Goal: Transaction & Acquisition: Purchase product/service

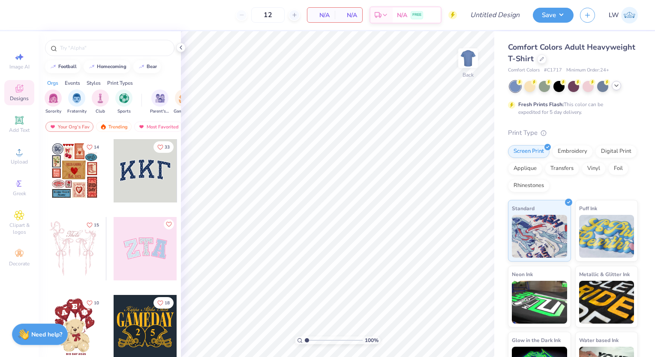
click at [613, 87] on icon at bounding box center [616, 85] width 7 height 7
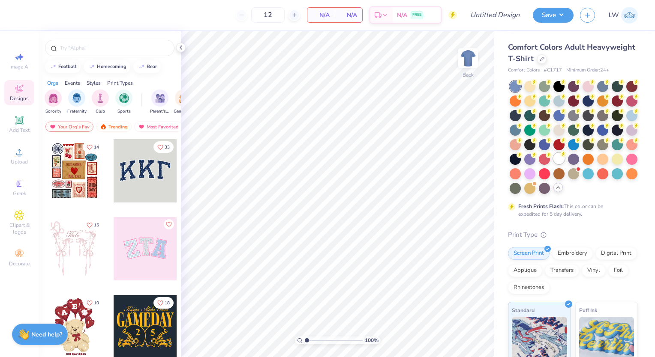
click at [553, 164] on div at bounding box center [558, 158] width 11 height 11
click at [324, 15] on span "N/A" at bounding box center [320, 15] width 17 height 9
click at [315, 17] on span "N/A" at bounding box center [320, 15] width 17 height 9
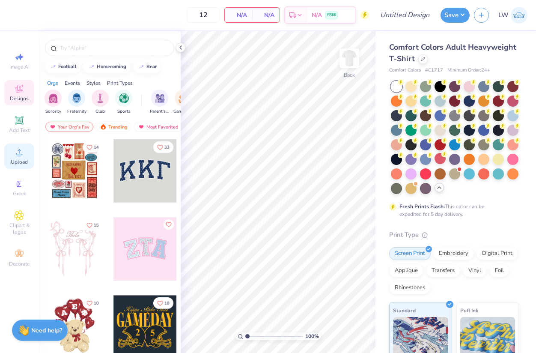
click at [19, 158] on div "Upload" at bounding box center [19, 156] width 30 height 25
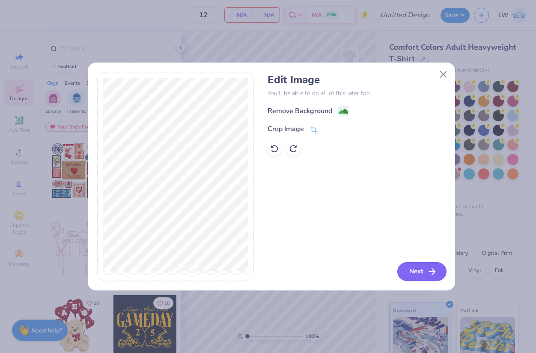
click at [416, 276] on button "Next" at bounding box center [422, 271] width 49 height 19
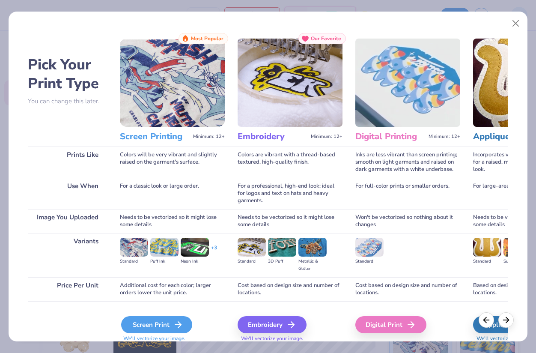
click at [173, 318] on div "Screen Print" at bounding box center [156, 324] width 71 height 17
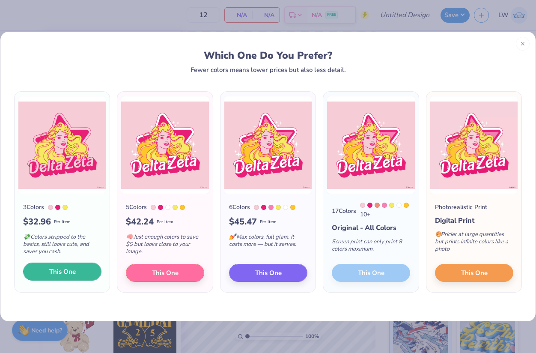
click at [47, 271] on button "This One" at bounding box center [62, 272] width 78 height 18
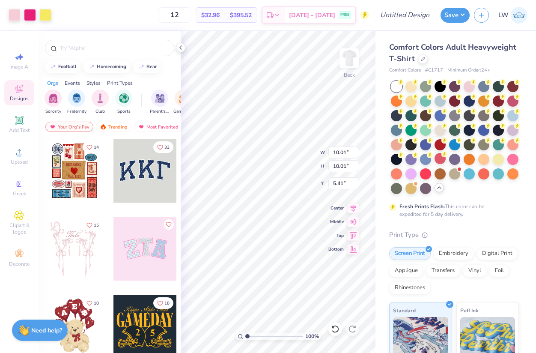
type input "10.01"
type input "5.22"
type input "5.25"
click at [191, 13] on input "12" at bounding box center [174, 14] width 33 height 15
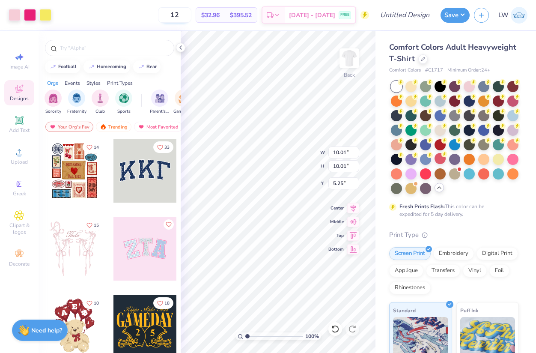
type input "1"
type input "150"
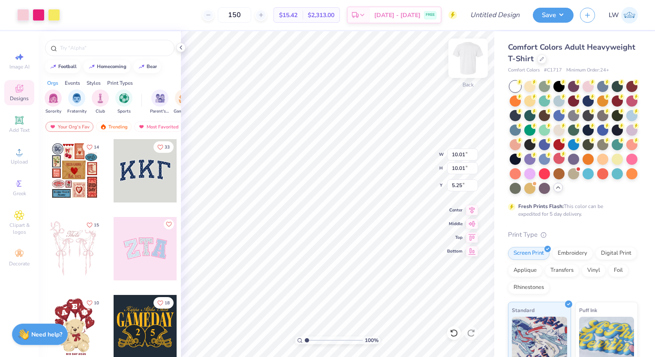
click at [468, 58] on img at bounding box center [468, 58] width 34 height 34
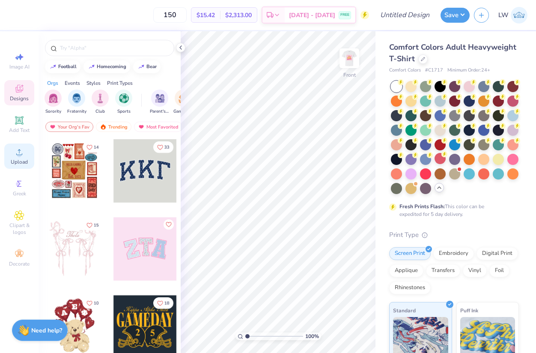
click at [22, 153] on icon at bounding box center [19, 152] width 10 height 10
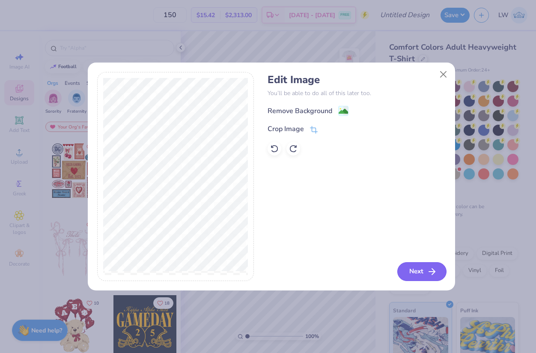
click at [416, 274] on button "Next" at bounding box center [422, 271] width 49 height 19
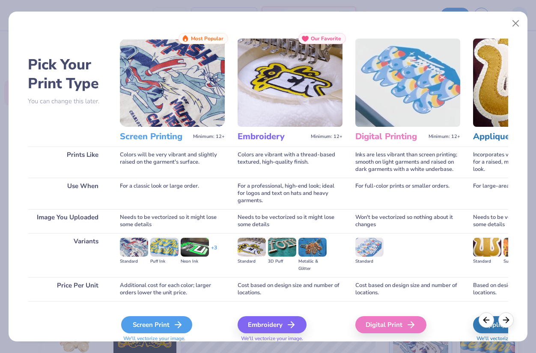
click at [171, 323] on div "Screen Print" at bounding box center [156, 324] width 71 height 17
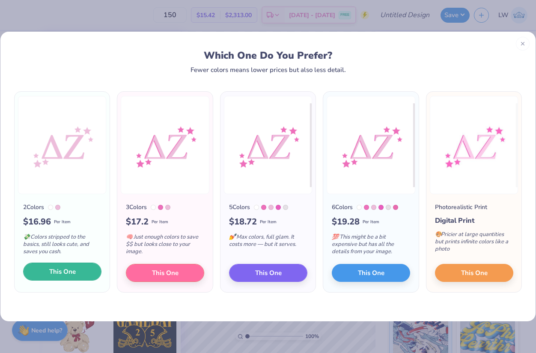
click at [78, 273] on button "This One" at bounding box center [62, 272] width 78 height 18
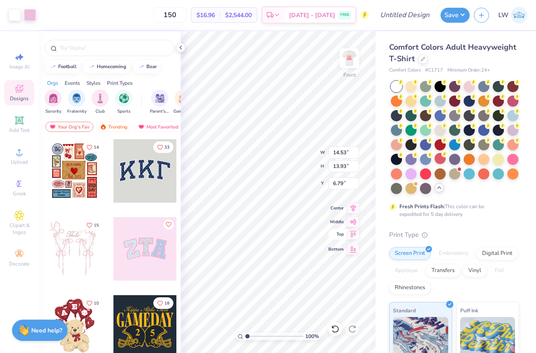
type input "9.88"
type input "9.46"
type input "6.06"
click at [187, 18] on input "150" at bounding box center [169, 14] width 33 height 15
click at [129, 22] on div "150 $16.96 Per Item $2,544.00 Total Est. Delivery Sep 16 - 19 FREE" at bounding box center [204, 15] width 329 height 30
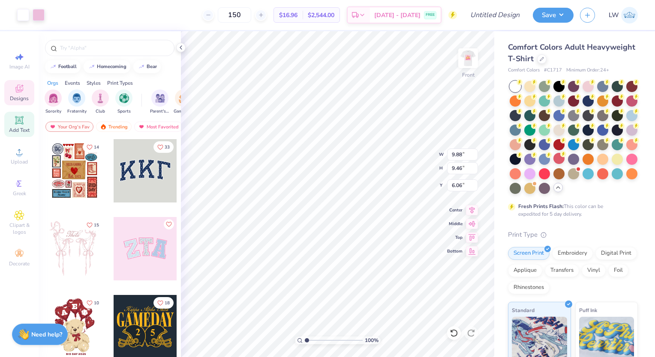
click at [19, 131] on span "Add Text" at bounding box center [19, 130] width 21 height 7
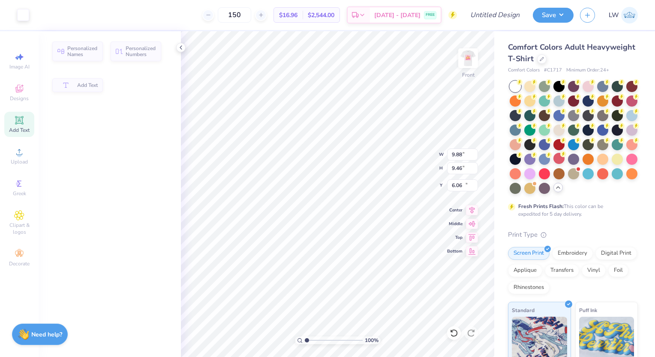
type input "5.69"
type input "1.65"
type input "12.93"
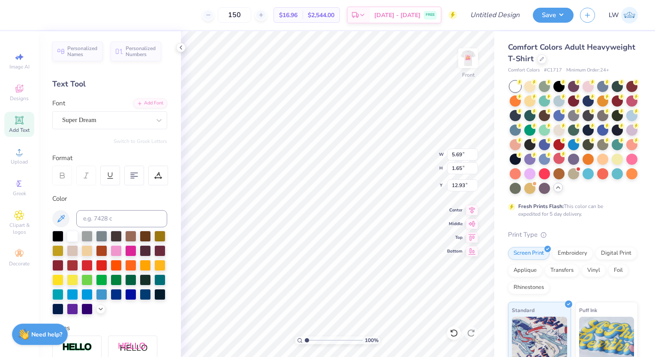
scroll to position [7, 1]
type textarea "T"
type textarea "WashU"
type input "17.99"
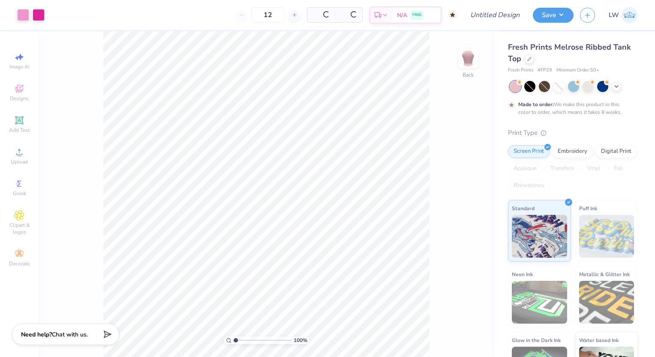
type input "50"
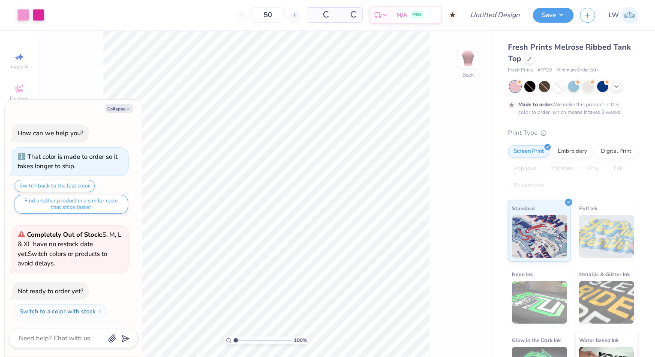
scroll to position [16, 0]
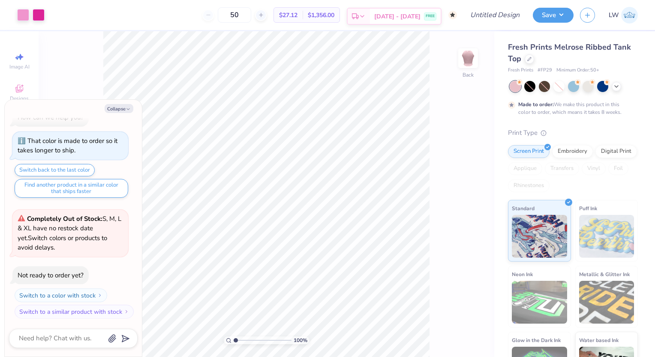
click at [386, 19] on div "[DATE] - [DATE] FREE" at bounding box center [405, 16] width 71 height 15
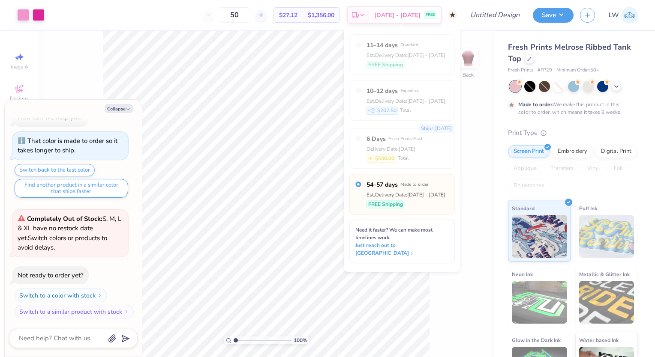
click at [481, 167] on div "100 % Back" at bounding box center [266, 194] width 455 height 326
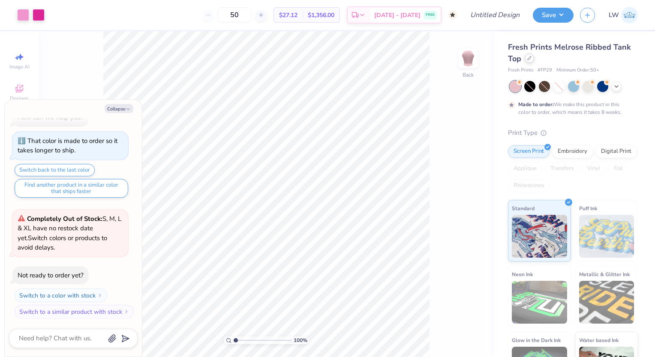
click at [530, 61] on div at bounding box center [528, 58] width 9 height 9
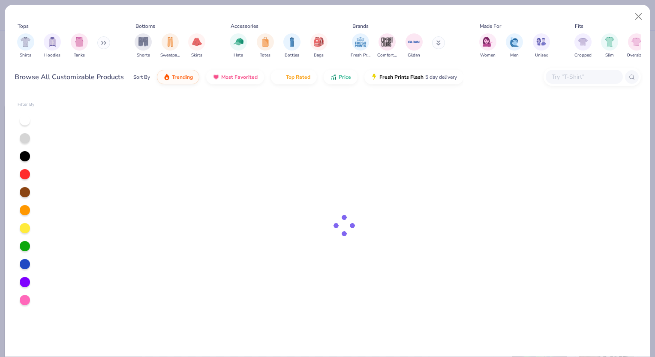
type textarea "x"
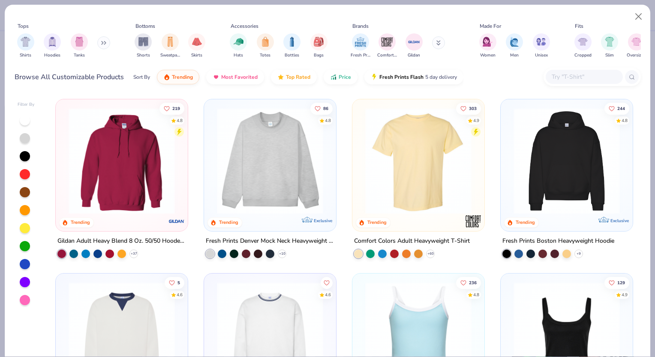
click at [568, 80] on input "text" at bounding box center [583, 77] width 66 height 10
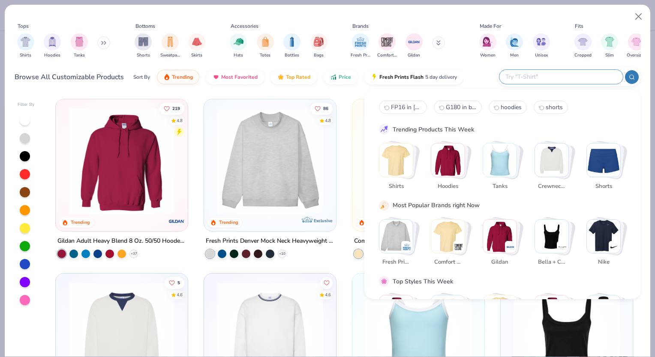
paste input "3001C"
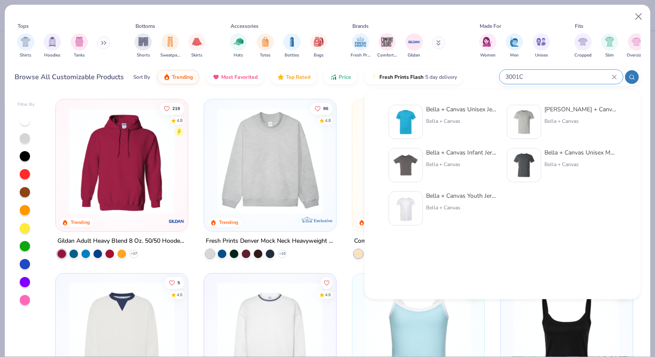
type input "3001C"
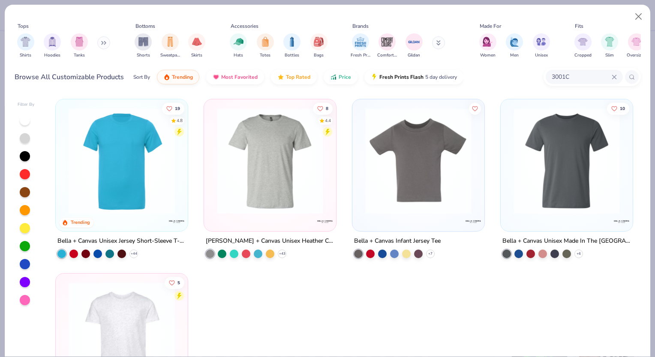
click at [121, 164] on img at bounding box center [121, 161] width 115 height 106
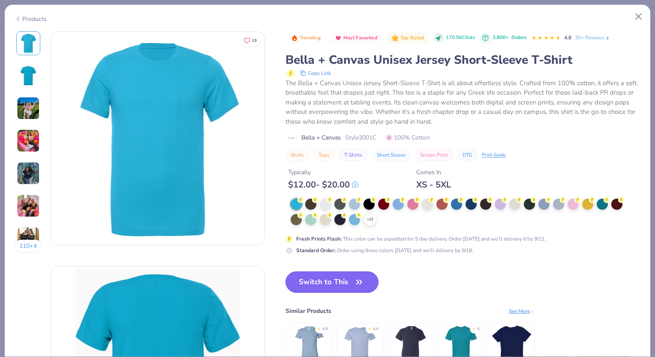
click at [356, 278] on icon "button" at bounding box center [359, 282] width 12 height 12
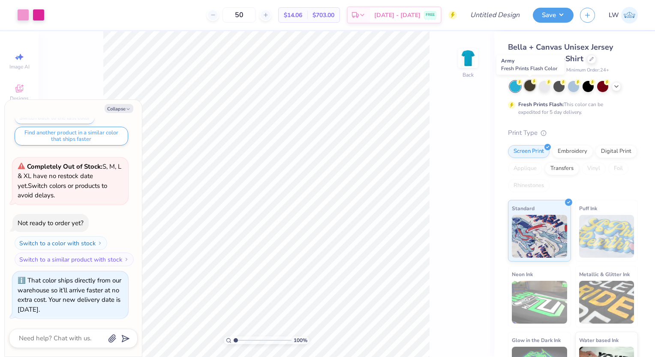
click at [530, 85] on div at bounding box center [529, 85] width 11 height 11
click at [588, 90] on div at bounding box center [587, 85] width 11 height 11
click at [128, 109] on icon "button" at bounding box center [128, 109] width 5 height 5
type textarea "x"
